Goal: Task Accomplishment & Management: Manage account settings

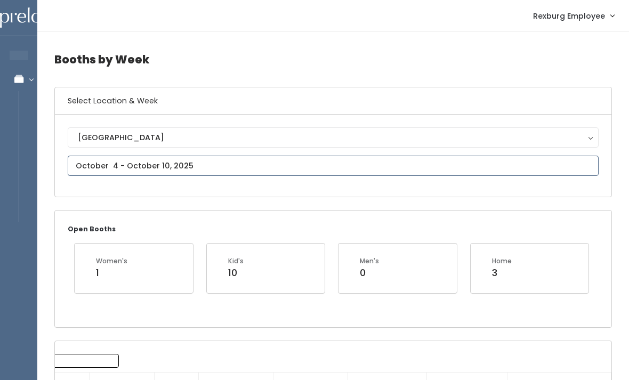
click at [117, 156] on input "text" at bounding box center [333, 166] width 531 height 20
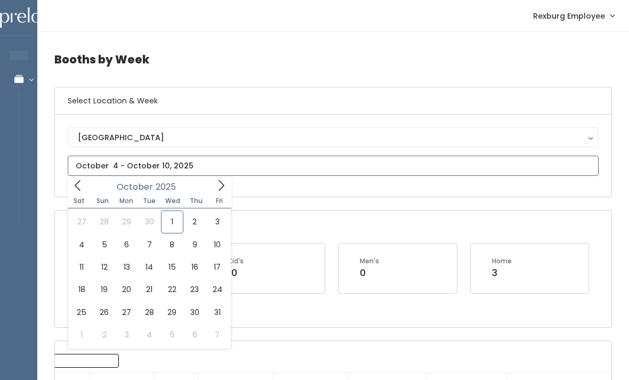
click at [84, 183] on span at bounding box center [78, 185] width 20 height 17
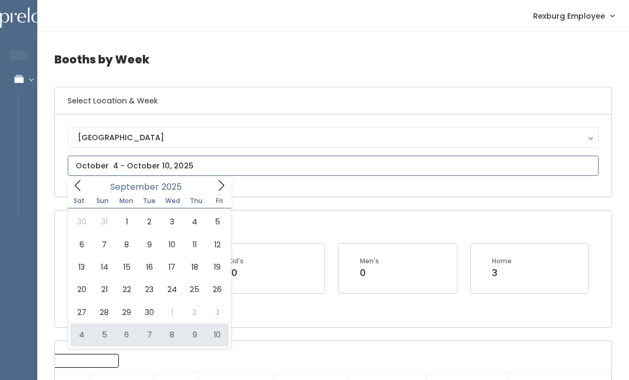
type input "October 4 to October 10"
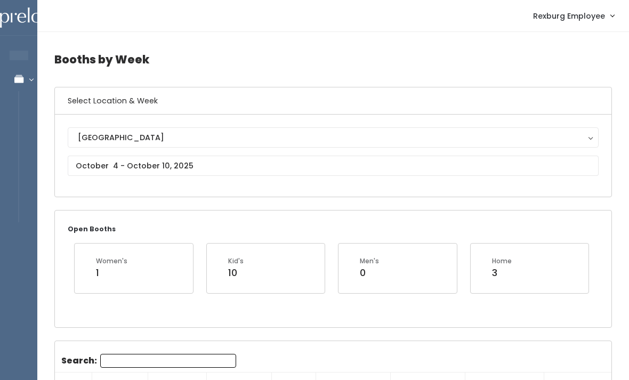
click at [81, 100] on h6 "Select Location & Week" at bounding box center [333, 100] width 556 height 27
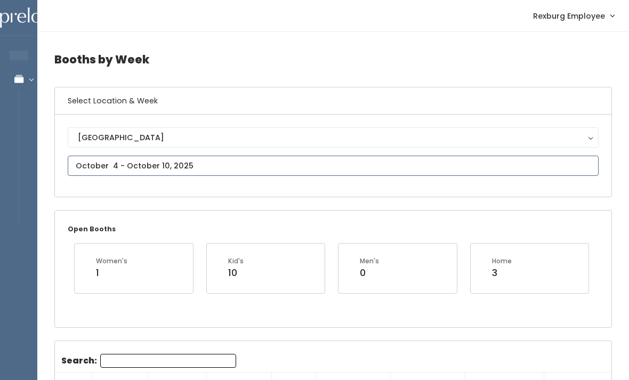
click at [119, 165] on input "text" at bounding box center [333, 166] width 531 height 20
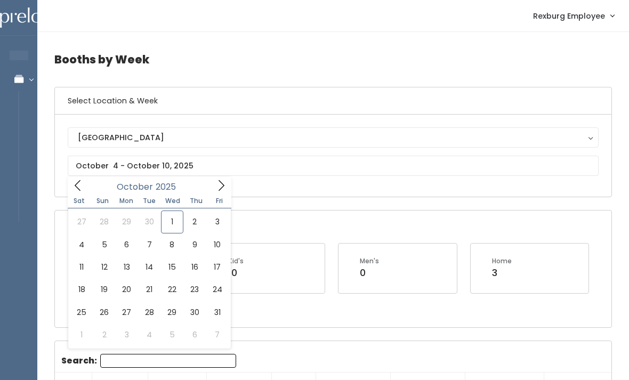
click at [378, 214] on div "Open Booths Women's 1 Kid's 10 Men's 0 Home 3" at bounding box center [333, 268] width 556 height 116
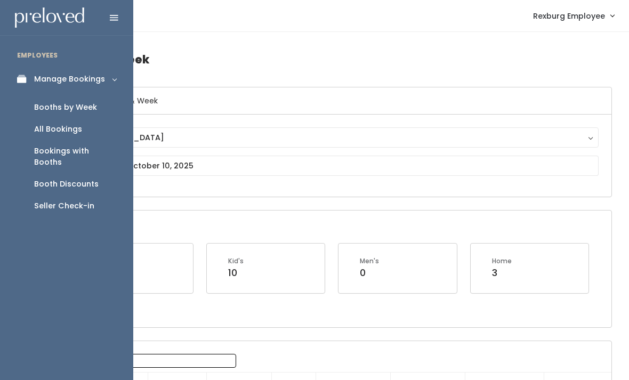
click at [51, 103] on div "Booths by Week" at bounding box center [65, 107] width 63 height 11
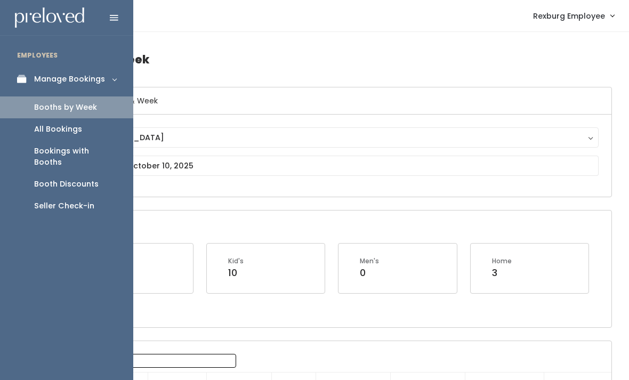
click at [52, 179] on div "Booth Discounts" at bounding box center [66, 184] width 64 height 11
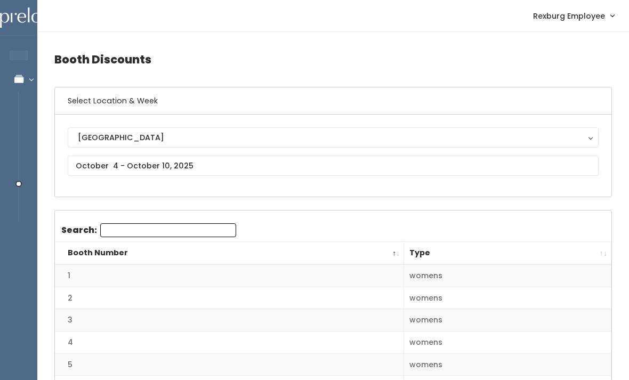
click at [596, 252] on th "Type" at bounding box center [507, 253] width 207 height 23
click at [602, 255] on th "Type" at bounding box center [507, 253] width 207 height 23
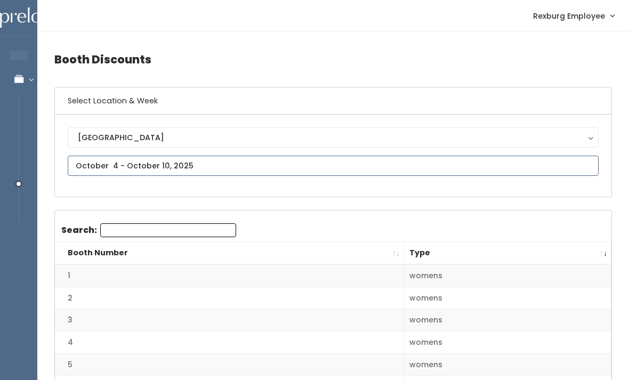
click at [279, 158] on input "text" at bounding box center [333, 166] width 531 height 20
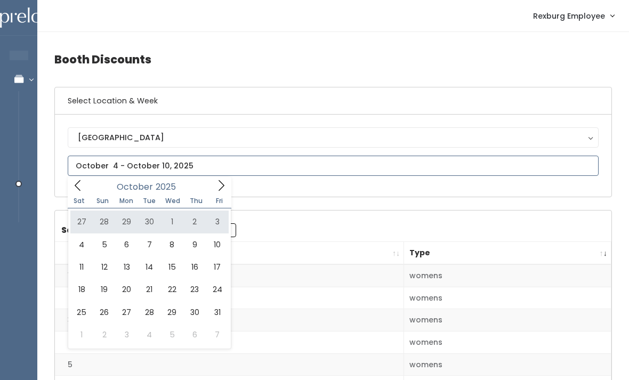
type input "September 27 to October 3"
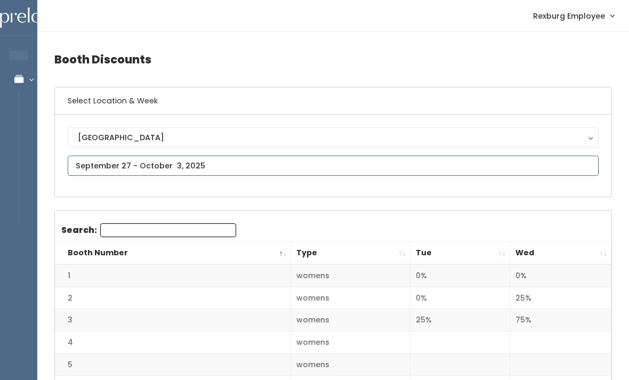
click at [118, 165] on input "text" at bounding box center [333, 166] width 531 height 20
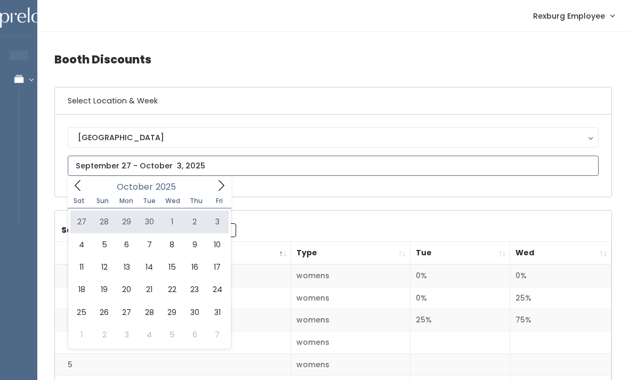
type input "September 27 to October 3"
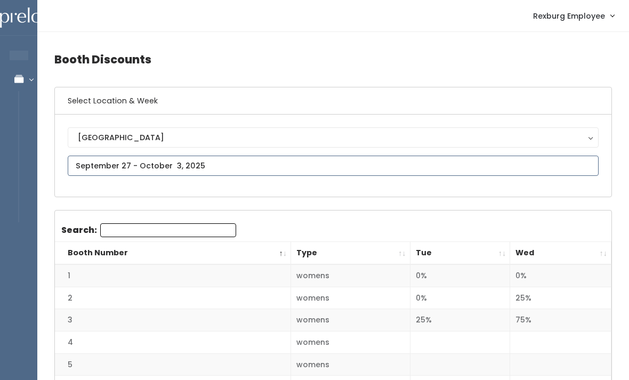
click at [116, 159] on input "text" at bounding box center [333, 166] width 531 height 20
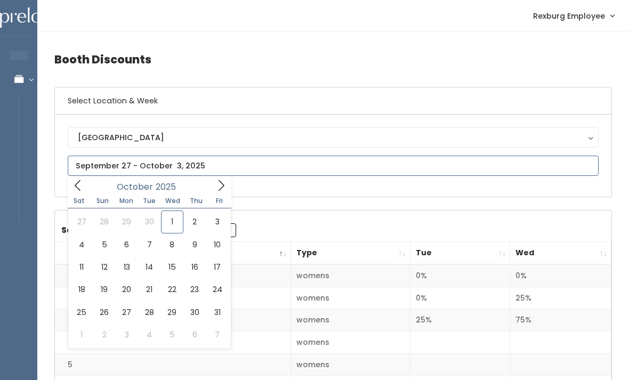
click at [227, 191] on span at bounding box center [221, 185] width 20 height 17
click at [78, 182] on icon at bounding box center [78, 185] width 6 height 11
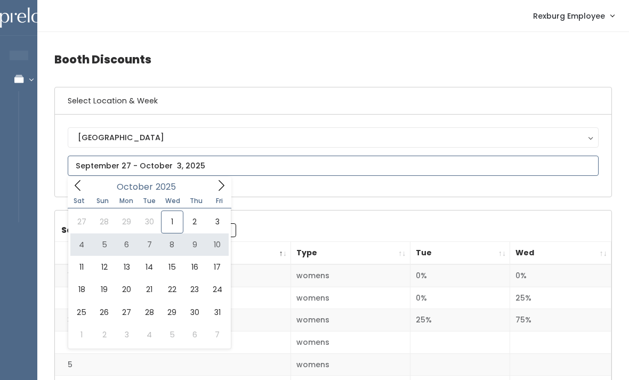
type input "October 4 to October 10"
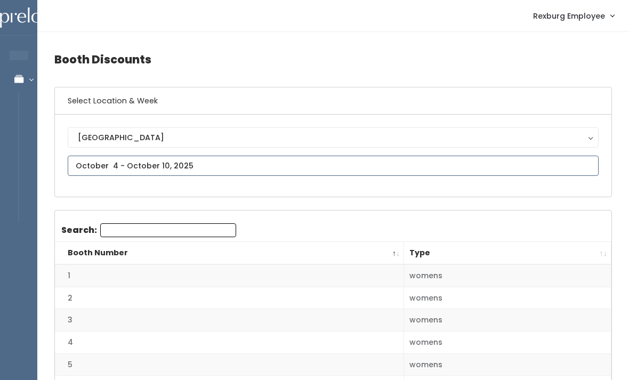
click at [152, 160] on input "text" at bounding box center [333, 166] width 531 height 20
